Goal: Entertainment & Leisure: Consume media (video, audio)

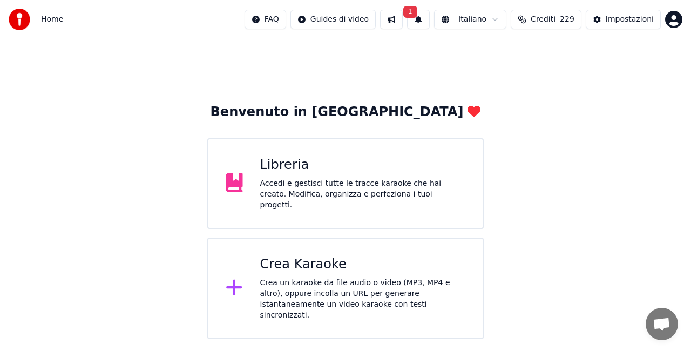
click at [314, 165] on div "Libreria" at bounding box center [363, 165] width 206 height 17
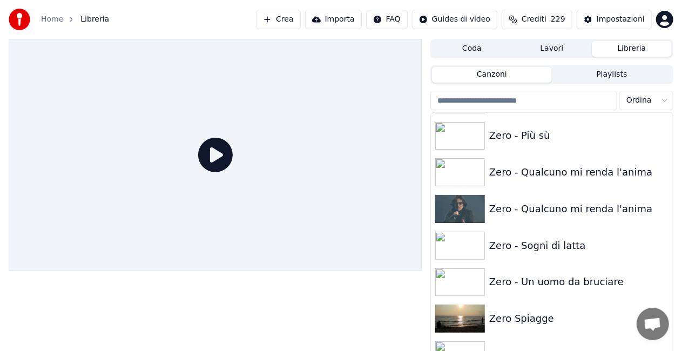
scroll to position [15365, 0]
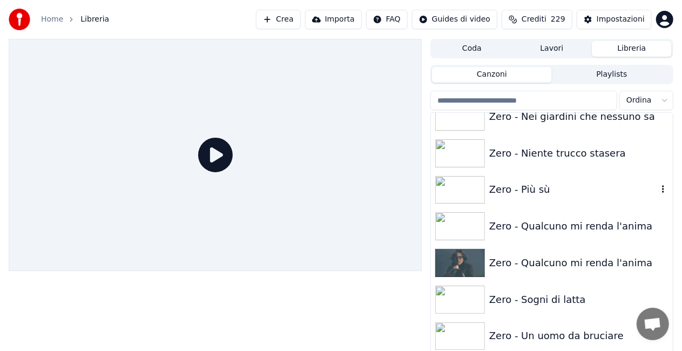
click at [525, 183] on div "Zero - Più sù" at bounding box center [573, 189] width 168 height 15
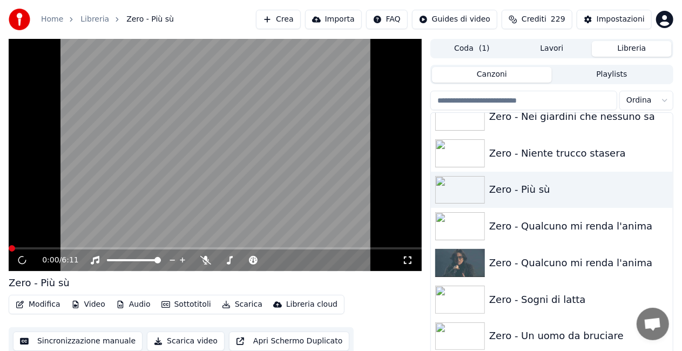
click at [408, 261] on icon at bounding box center [407, 260] width 11 height 9
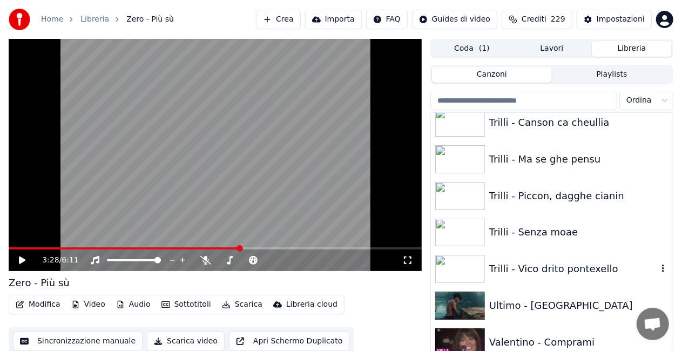
scroll to position [13248, 0]
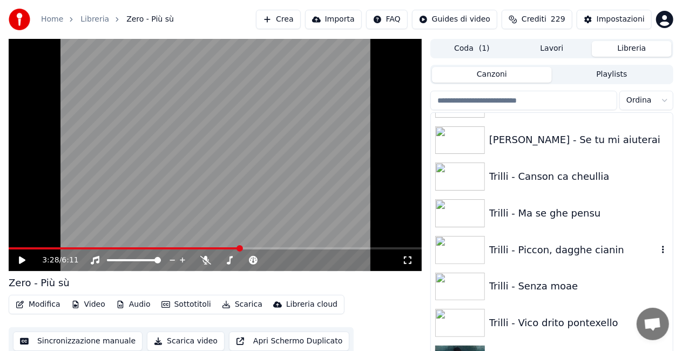
click at [537, 253] on div "Trilli - Piccon, dagghe cianin" at bounding box center [573, 249] width 168 height 15
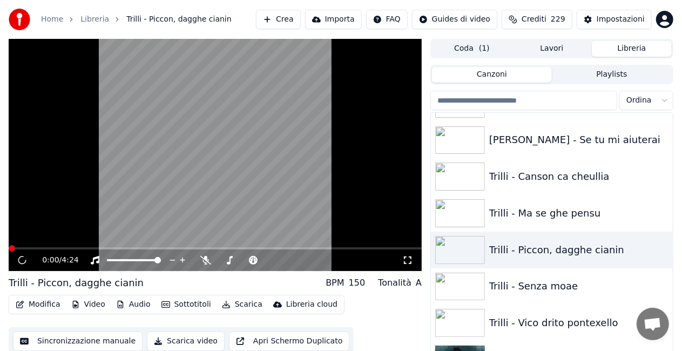
click at [406, 261] on icon at bounding box center [407, 260] width 11 height 9
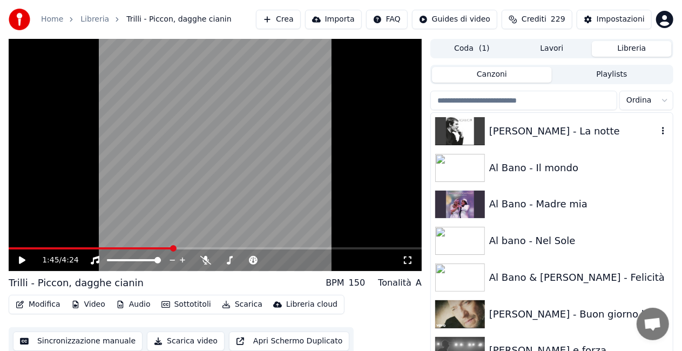
click at [579, 132] on div "[PERSON_NAME] - La notte" at bounding box center [573, 131] width 168 height 15
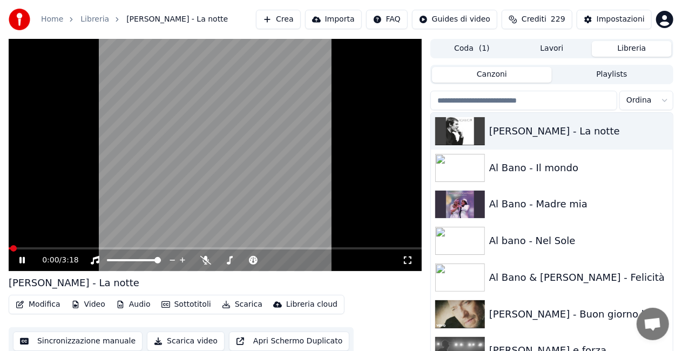
drag, startPoint x: 406, startPoint y: 262, endPoint x: 413, endPoint y: 272, distance: 11.7
click at [408, 260] on icon at bounding box center [407, 260] width 11 height 9
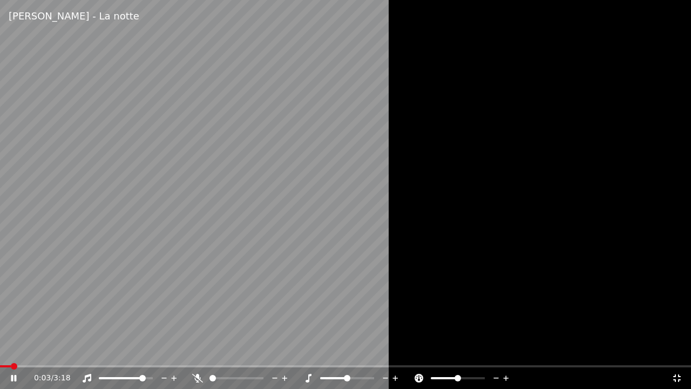
click at [145, 350] on span at bounding box center [122, 378] width 46 height 2
click at [142, 350] on span at bounding box center [141, 378] width 6 height 6
click at [141, 350] on span at bounding box center [140, 378] width 6 height 6
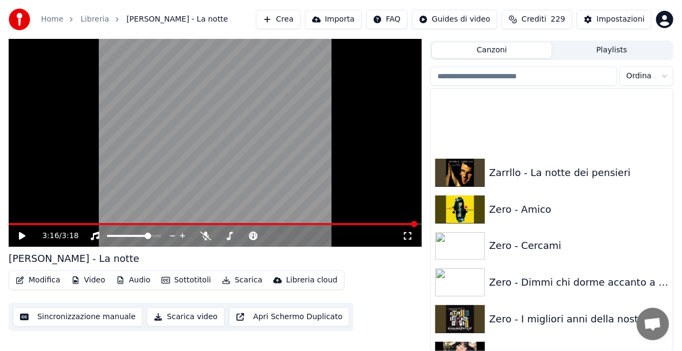
scroll to position [14879, 0]
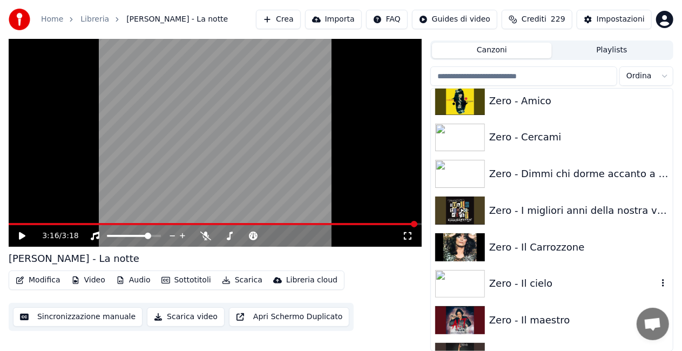
click at [612, 271] on div "Zero - Il cielo" at bounding box center [552, 284] width 242 height 37
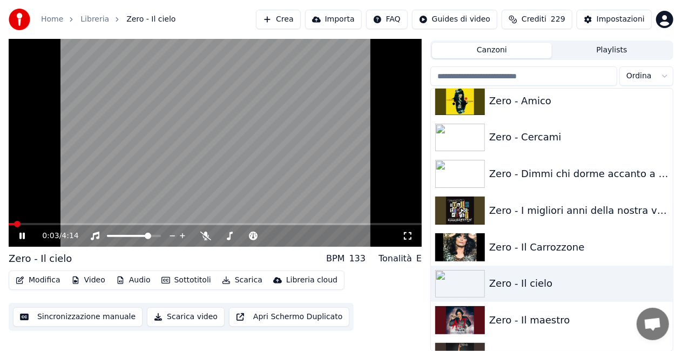
click at [130, 116] on video at bounding box center [215, 131] width 413 height 232
click at [161, 233] on span at bounding box center [157, 236] width 6 height 6
drag, startPoint x: 408, startPoint y: 238, endPoint x: 408, endPoint y: 248, distance: 10.8
click at [408, 237] on icon at bounding box center [407, 236] width 11 height 9
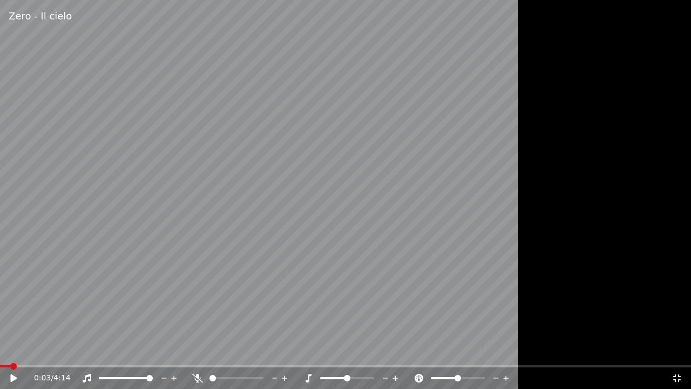
drag, startPoint x: 447, startPoint y: 201, endPoint x: 463, endPoint y: 192, distance: 18.4
click at [460, 197] on video at bounding box center [345, 194] width 691 height 389
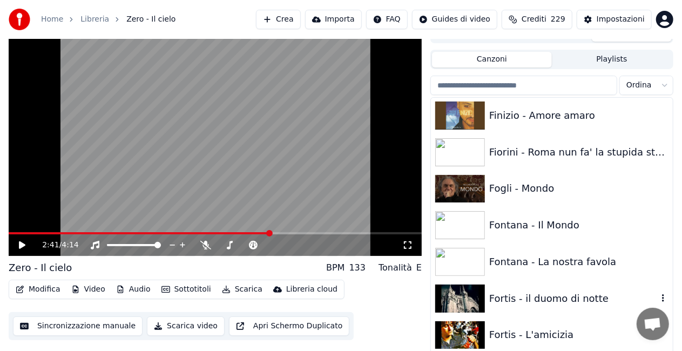
scroll to position [5266, 0]
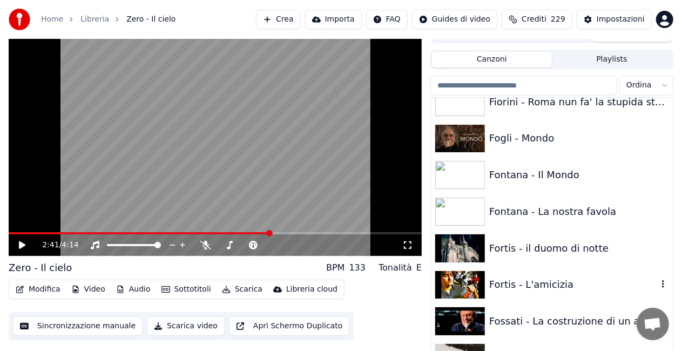
click at [532, 277] on div "Fortis - L'amicizia" at bounding box center [573, 284] width 168 height 15
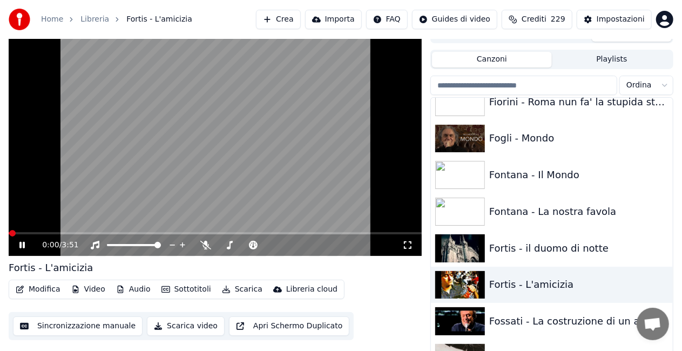
click at [410, 243] on icon at bounding box center [407, 245] width 11 height 9
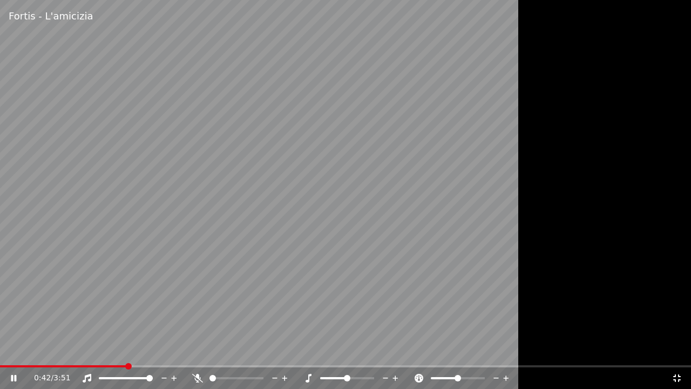
click at [195, 350] on div "0:42 / 3:51" at bounding box center [345, 378] width 691 height 22
click at [201, 350] on span at bounding box center [345, 366] width 691 height 2
click at [197, 350] on div at bounding box center [241, 378] width 98 height 11
click at [28, 350] on div "1:08 / 3:51" at bounding box center [345, 378] width 691 height 22
click at [34, 350] on video at bounding box center [345, 194] width 691 height 389
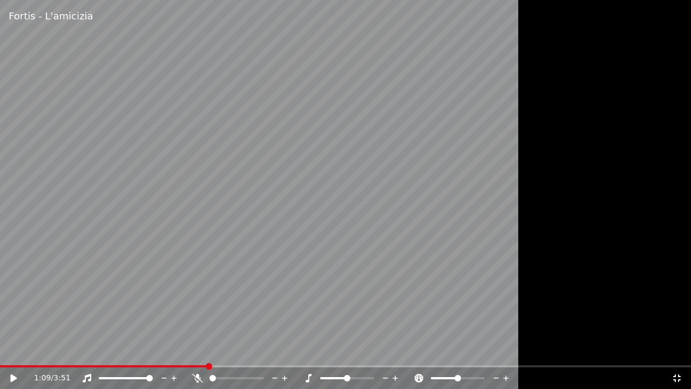
click at [30, 350] on span at bounding box center [103, 366] width 207 height 2
click at [213, 297] on video at bounding box center [345, 194] width 691 height 389
click at [193, 350] on icon at bounding box center [197, 378] width 11 height 9
click at [199, 350] on icon at bounding box center [197, 378] width 6 height 9
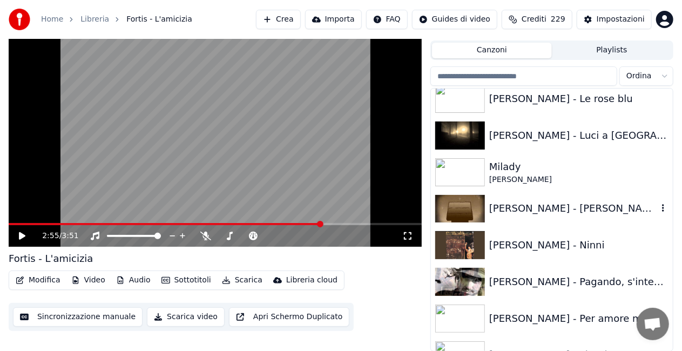
scroll to position [14017, 0]
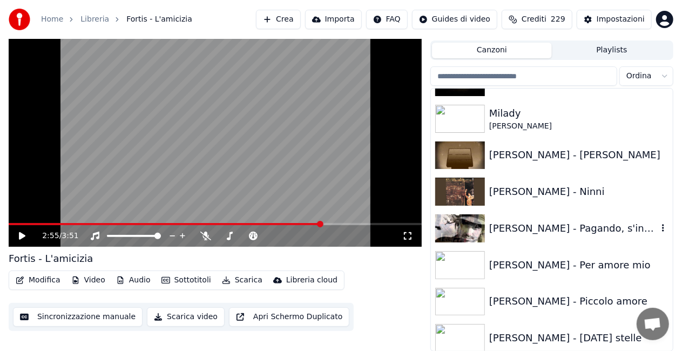
click at [559, 217] on div "[PERSON_NAME] - Pagando, s'intende" at bounding box center [552, 228] width 242 height 37
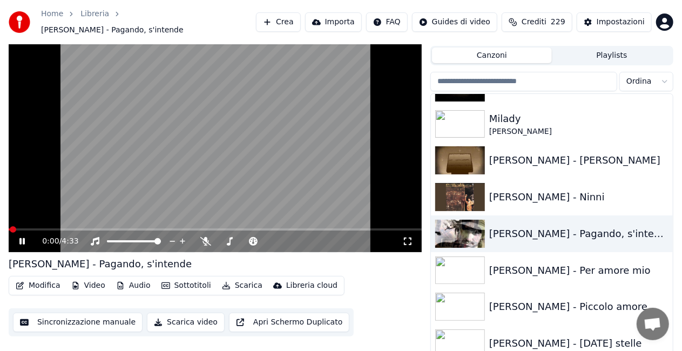
click at [410, 237] on icon at bounding box center [407, 241] width 11 height 9
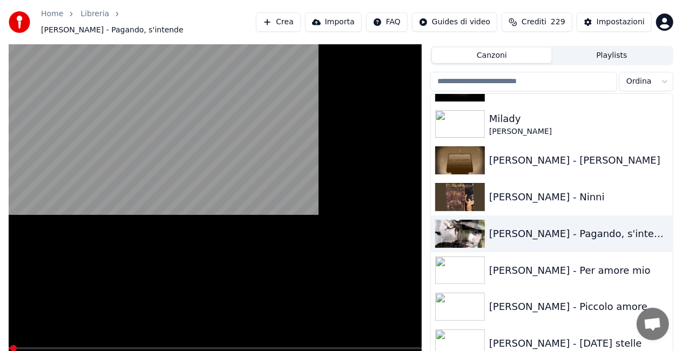
scroll to position [15, 0]
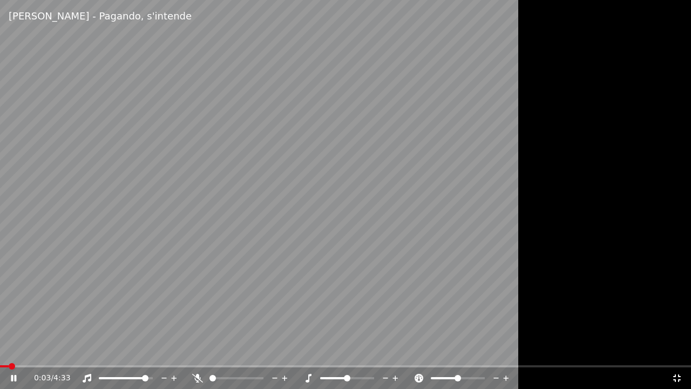
click at [149, 350] on span at bounding box center [145, 378] width 6 height 6
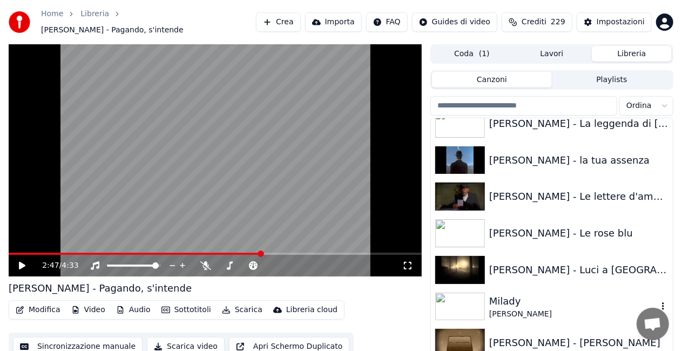
scroll to position [13855, 0]
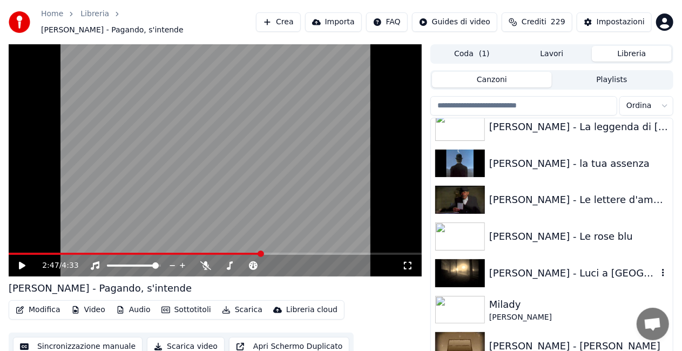
click at [540, 266] on div "[PERSON_NAME] - Luci a [GEOGRAPHIC_DATA]" at bounding box center [573, 273] width 168 height 15
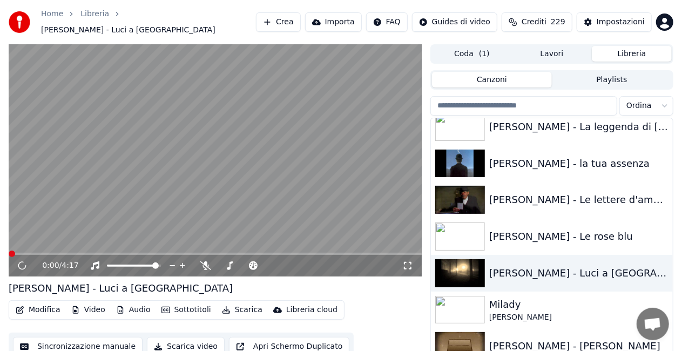
click at [408, 261] on icon at bounding box center [407, 265] width 11 height 9
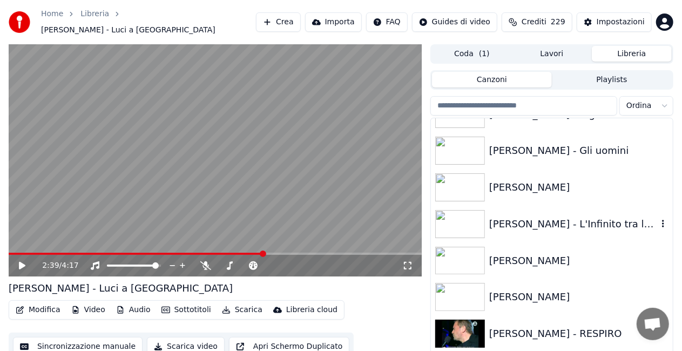
scroll to position [12234, 0]
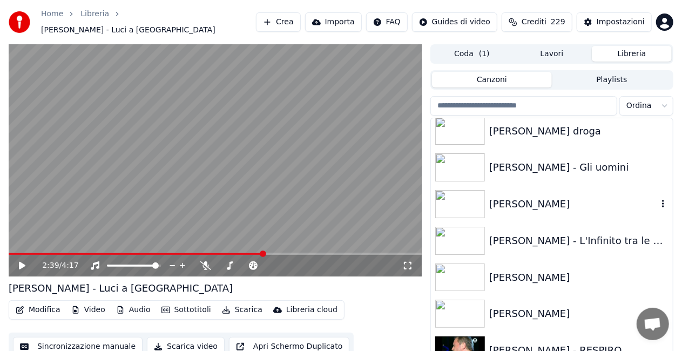
click at [544, 197] on div "[PERSON_NAME]" at bounding box center [573, 204] width 168 height 15
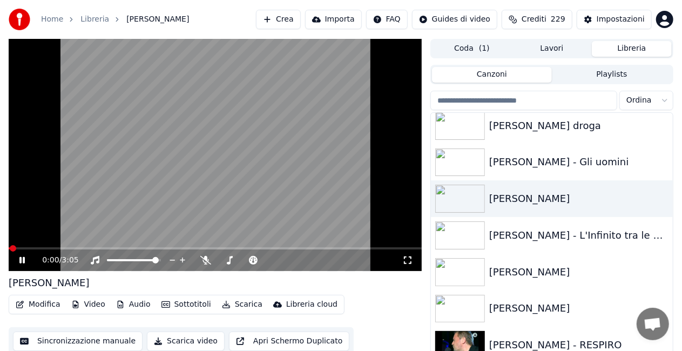
drag, startPoint x: 407, startPoint y: 262, endPoint x: 404, endPoint y: 277, distance: 15.4
click at [407, 264] on icon at bounding box center [407, 260] width 11 height 9
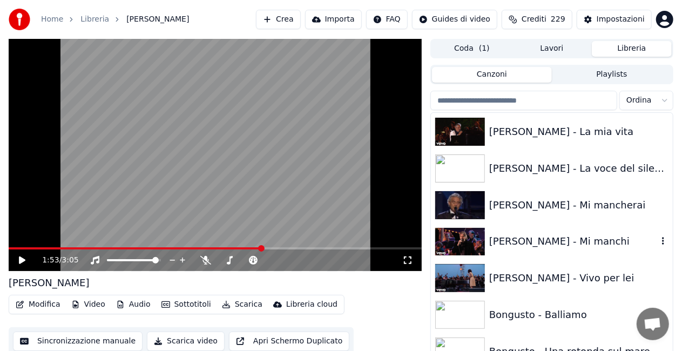
scroll to position [1724, 0]
click at [565, 243] on div "[PERSON_NAME] - Mi manchi" at bounding box center [573, 241] width 168 height 15
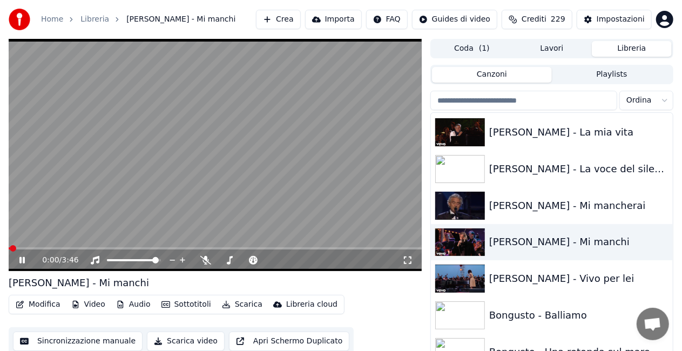
click at [406, 260] on icon at bounding box center [407, 260] width 11 height 9
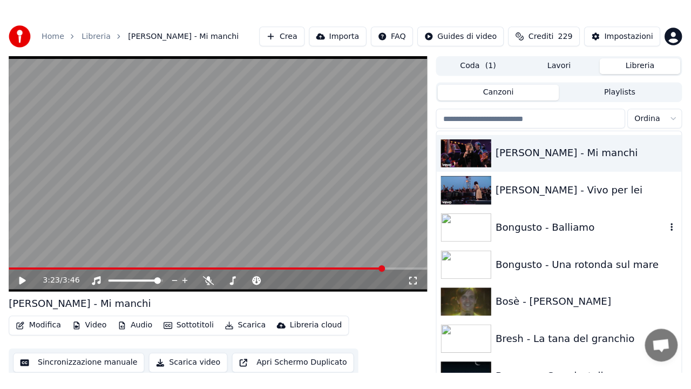
scroll to position [1940, 0]
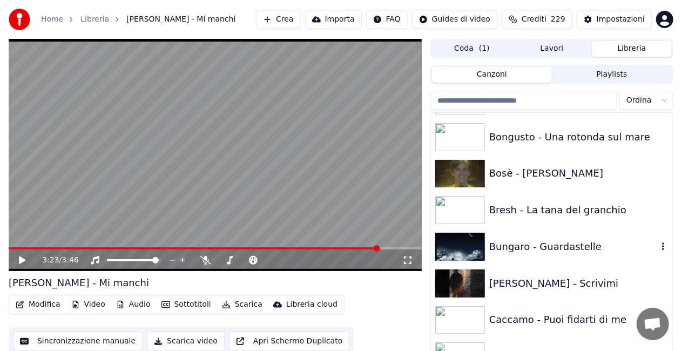
click at [599, 234] on div "Bungaro - Guardastelle" at bounding box center [552, 246] width 242 height 37
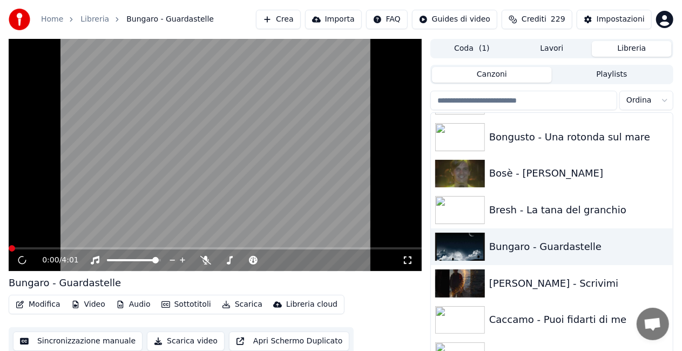
click at [409, 257] on icon at bounding box center [408, 261] width 8 height 8
